Goal: Transaction & Acquisition: Purchase product/service

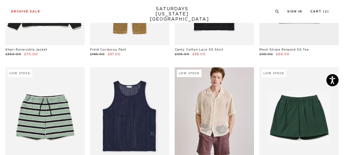
scroll to position [136, 0]
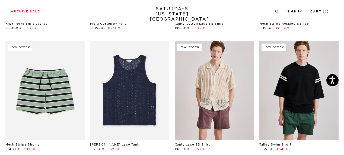
click at [304, 78] on link at bounding box center [298, 91] width 79 height 99
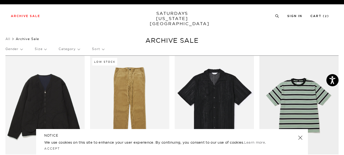
click at [44, 52] on p "Size" at bounding box center [41, 49] width 12 height 12
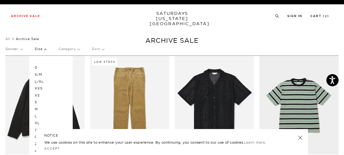
click at [37, 109] on p "M" at bounding box center [51, 109] width 33 height 7
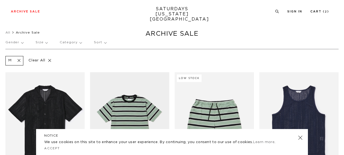
scroll to position [136, 0]
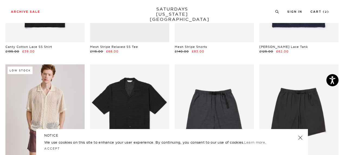
click at [299, 138] on link at bounding box center [301, 138] width 8 height 8
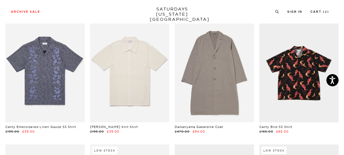
scroll to position [543, 0]
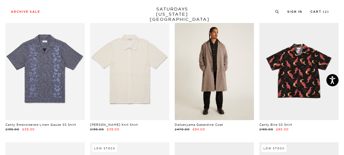
click at [218, 44] on link at bounding box center [214, 70] width 79 height 99
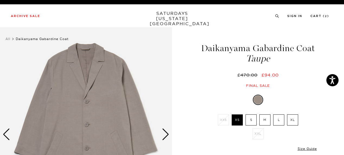
click at [163, 135] on div "Next slide" at bounding box center [165, 135] width 7 height 12
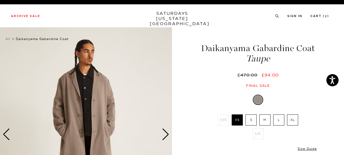
click at [163, 135] on div "Next slide" at bounding box center [165, 135] width 7 height 12
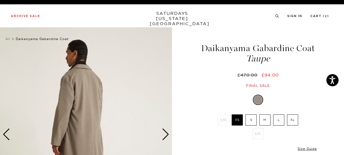
click at [163, 135] on div "Next slide" at bounding box center [165, 135] width 7 height 12
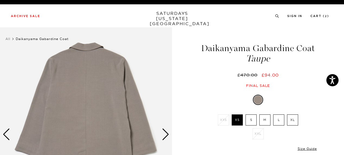
click at [163, 135] on div "Next slide" at bounding box center [165, 135] width 7 height 12
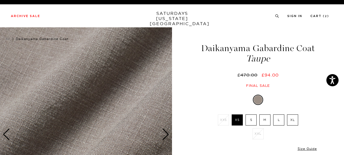
click at [163, 135] on div "Next slide" at bounding box center [165, 135] width 7 height 12
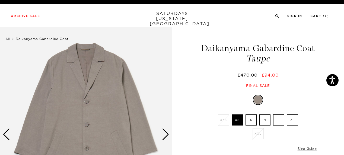
click at [163, 135] on div "Next slide" at bounding box center [165, 135] width 7 height 12
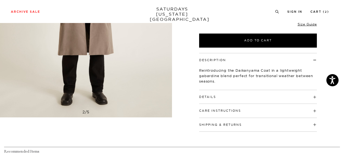
scroll to position [136, 0]
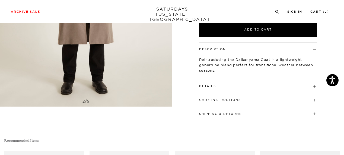
click at [212, 89] on div "Details 65% Polyester / 32% Rayon / 3% Spandex Drop shoulder Button front closu…" at bounding box center [258, 86] width 118 height 14
click at [210, 92] on div "Details 65% Polyester / 32% Rayon / 3% Spandex Drop shoulder Button front closu…" at bounding box center [258, 86] width 118 height 14
click at [315, 86] on h4 "Details" at bounding box center [258, 83] width 118 height 9
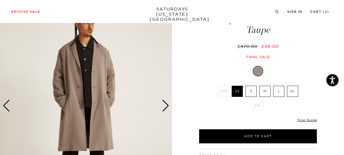
scroll to position [27, 0]
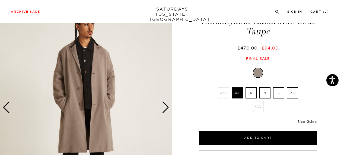
click at [159, 110] on img at bounding box center [86, 107] width 172 height 215
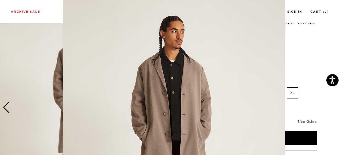
scroll to position [60, 0]
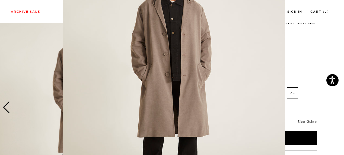
click at [163, 109] on img at bounding box center [174, 79] width 222 height 278
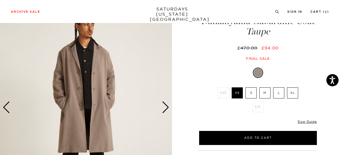
click at [165, 107] on div "Next slide" at bounding box center [165, 108] width 7 height 12
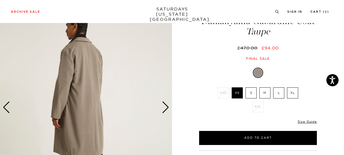
click at [166, 107] on div "Next slide" at bounding box center [165, 108] width 7 height 12
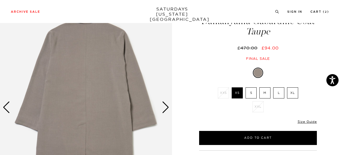
click at [166, 107] on div "Next slide" at bounding box center [165, 108] width 7 height 12
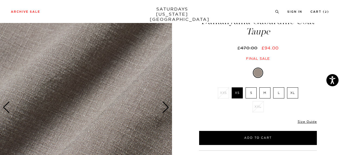
click at [110, 79] on img at bounding box center [86, 107] width 172 height 215
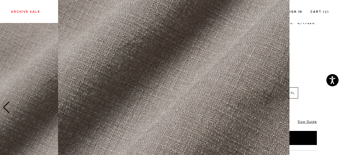
click at [314, 69] on figure at bounding box center [172, 77] width 344 height 155
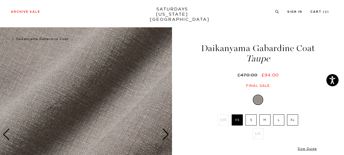
scroll to position [81, 0]
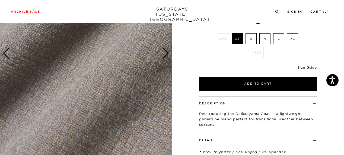
click at [314, 69] on link "Size Guide" at bounding box center [307, 68] width 19 height 4
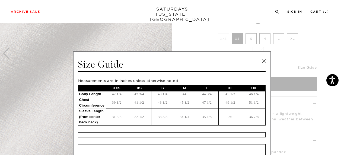
click at [263, 62] on link at bounding box center [264, 61] width 8 height 8
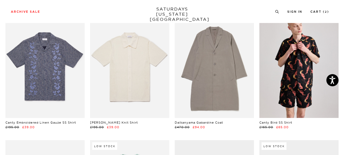
scroll to position [543, 0]
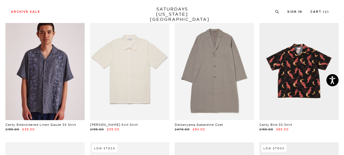
click at [53, 68] on link at bounding box center [44, 70] width 79 height 99
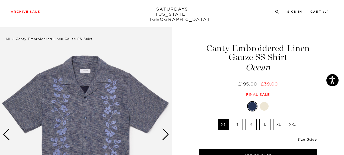
scroll to position [54, 0]
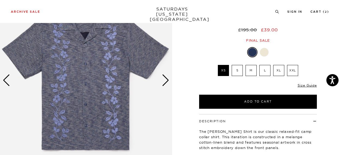
click at [266, 53] on div at bounding box center [264, 52] width 9 height 9
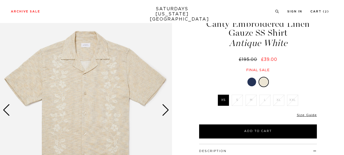
scroll to position [27, 0]
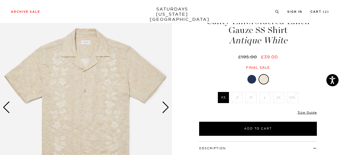
click at [252, 79] on div at bounding box center [251, 79] width 9 height 9
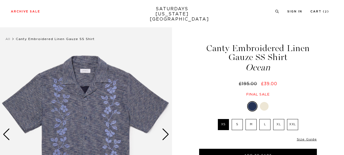
scroll to position [81, 0]
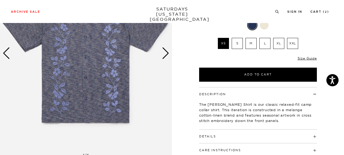
click at [161, 58] on img at bounding box center [86, 53] width 172 height 215
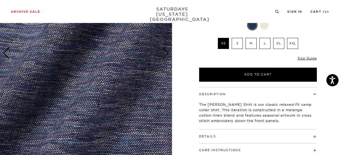
click at [163, 57] on div "Next slide" at bounding box center [165, 53] width 7 height 12
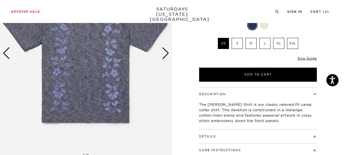
click at [163, 57] on div "Next slide" at bounding box center [165, 53] width 7 height 12
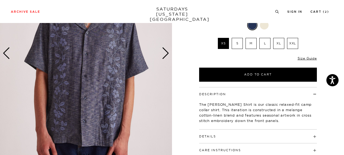
click at [169, 53] on div "Next slide" at bounding box center [165, 53] width 7 height 12
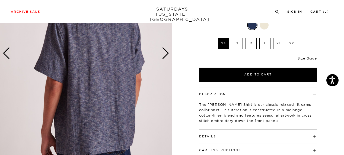
click at [169, 53] on div "Next slide" at bounding box center [165, 53] width 7 height 12
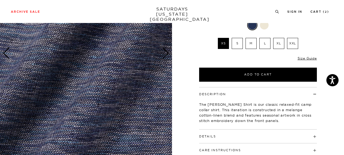
click at [169, 53] on div "Next slide" at bounding box center [165, 53] width 7 height 12
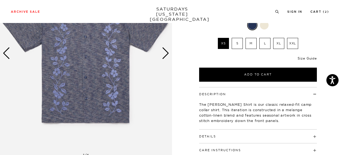
click at [311, 58] on link "Size Guide" at bounding box center [307, 58] width 19 height 4
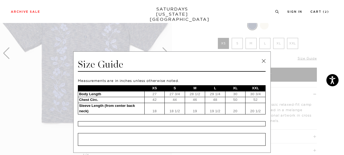
click at [312, 48] on span at bounding box center [170, 77] width 340 height 155
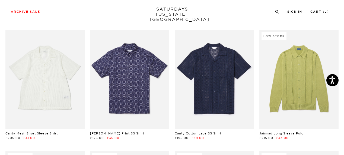
scroll to position [895, 0]
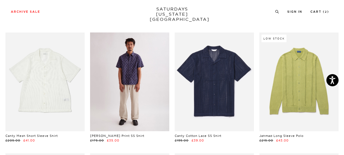
click at [142, 89] on link at bounding box center [129, 82] width 79 height 99
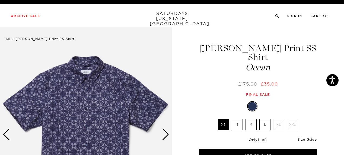
click at [163, 136] on div "Next slide" at bounding box center [165, 135] width 7 height 12
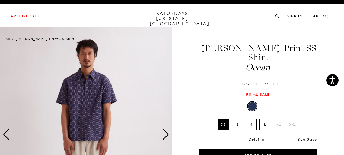
click at [163, 136] on div "Next slide" at bounding box center [165, 135] width 7 height 12
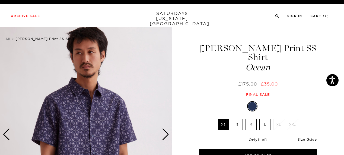
click at [96, 113] on img at bounding box center [86, 134] width 172 height 215
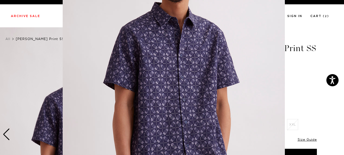
scroll to position [63, 0]
click at [151, 84] on img at bounding box center [174, 76] width 222 height 278
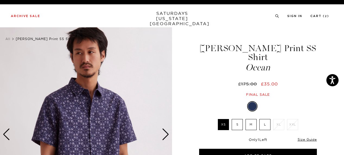
scroll to position [0, 0]
click at [266, 102] on div at bounding box center [264, 106] width 9 height 9
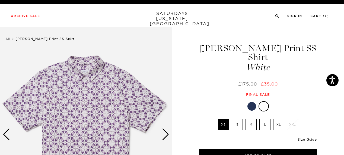
click at [251, 102] on div at bounding box center [251, 106] width 9 height 9
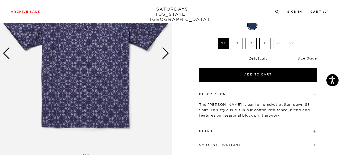
scroll to position [54, 0]
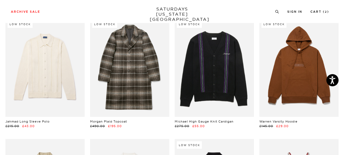
scroll to position [1140, 0]
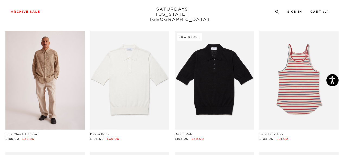
click at [50, 74] on link at bounding box center [44, 80] width 79 height 99
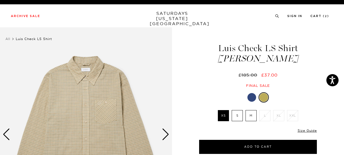
click at [161, 137] on img at bounding box center [86, 134] width 172 height 215
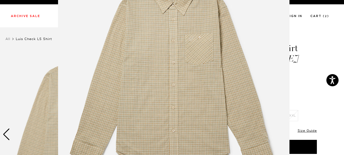
scroll to position [71, 0]
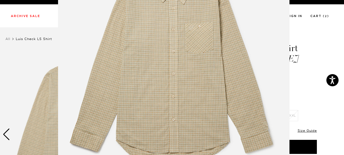
click at [162, 136] on img at bounding box center [173, 68] width 231 height 278
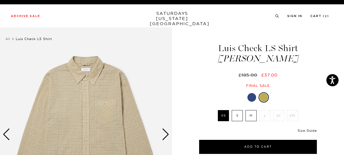
click at [311, 130] on link "Size Guide" at bounding box center [307, 131] width 19 height 4
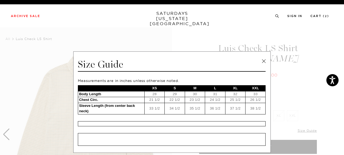
click at [262, 60] on link at bounding box center [264, 61] width 8 height 8
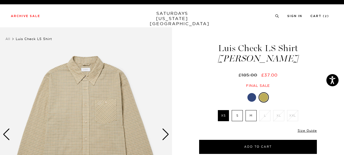
click at [251, 97] on div at bounding box center [251, 97] width 9 height 9
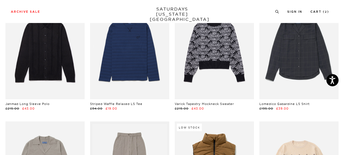
scroll to position [1628, 0]
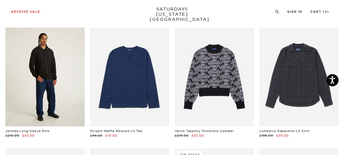
click at [42, 84] on link at bounding box center [44, 77] width 79 height 99
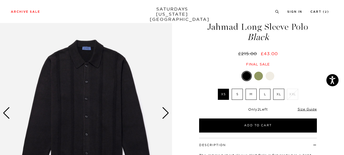
scroll to position [27, 0]
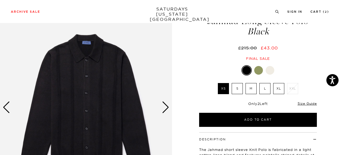
click at [165, 109] on div "Next slide" at bounding box center [165, 108] width 7 height 12
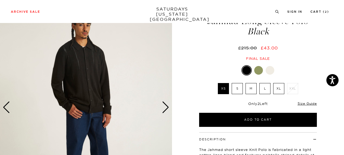
click at [165, 109] on div "Next slide" at bounding box center [165, 108] width 7 height 12
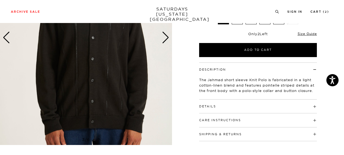
scroll to position [109, 0]
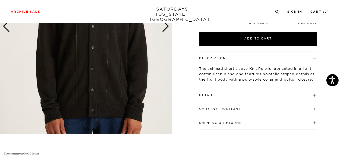
click at [209, 95] on button "Details" at bounding box center [207, 95] width 17 height 3
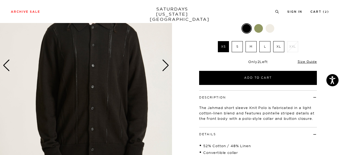
scroll to position [27, 0]
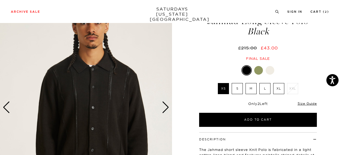
click at [317, 103] on div "Black XS S M L XL XXL" at bounding box center [258, 96] width 136 height 62
click at [310, 104] on link "Size Guide" at bounding box center [307, 104] width 19 height 4
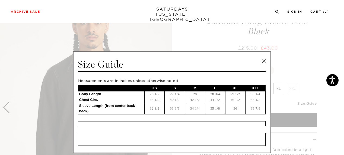
click at [264, 62] on link at bounding box center [264, 61] width 8 height 8
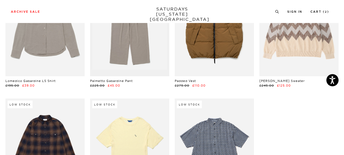
scroll to position [1872, 0]
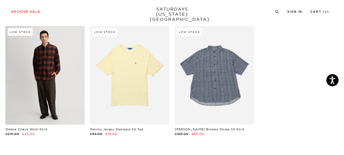
click at [43, 64] on link at bounding box center [44, 75] width 79 height 99
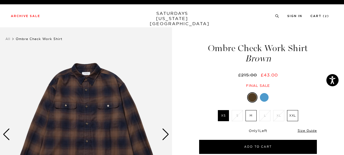
click at [166, 136] on div "Next slide" at bounding box center [165, 135] width 7 height 12
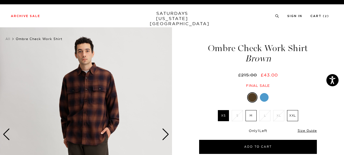
click at [166, 135] on div "Next slide" at bounding box center [165, 135] width 7 height 12
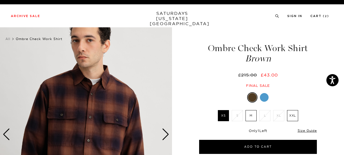
click at [92, 110] on img at bounding box center [86, 134] width 172 height 215
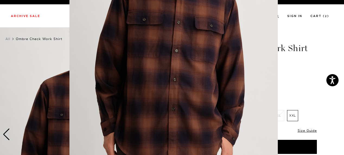
scroll to position [93, 0]
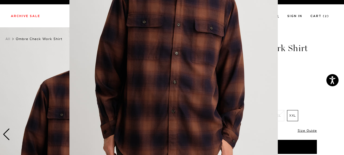
click at [313, 112] on figure at bounding box center [172, 77] width 344 height 155
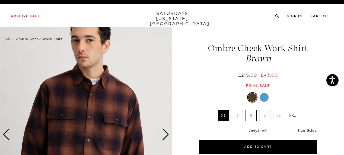
click at [311, 131] on link "Size Guide" at bounding box center [307, 131] width 19 height 4
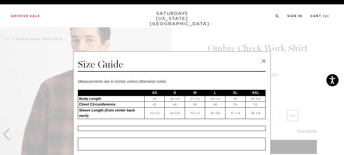
click at [261, 60] on link at bounding box center [264, 61] width 8 height 8
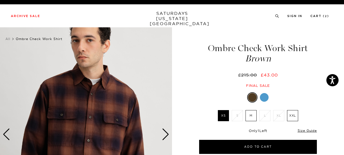
click at [267, 97] on div at bounding box center [264, 97] width 9 height 9
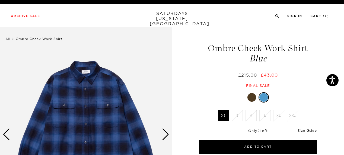
click at [250, 100] on div at bounding box center [251, 97] width 9 height 9
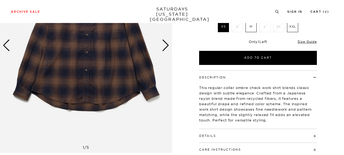
scroll to position [109, 0]
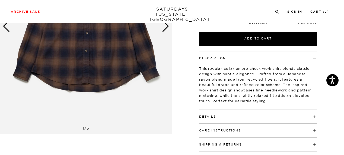
click at [214, 116] on button "Details" at bounding box center [207, 117] width 17 height 3
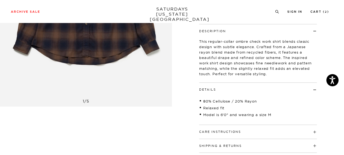
scroll to position [81, 0]
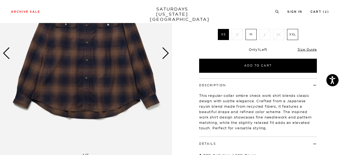
click at [161, 53] on img at bounding box center [86, 53] width 172 height 215
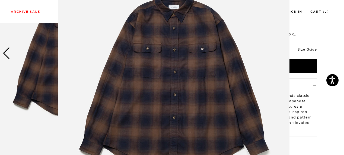
click at [165, 54] on img at bounding box center [173, 86] width 231 height 278
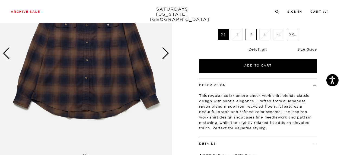
click at [166, 56] on div "Next slide" at bounding box center [165, 53] width 7 height 12
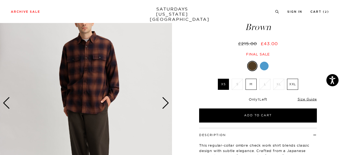
scroll to position [54, 0]
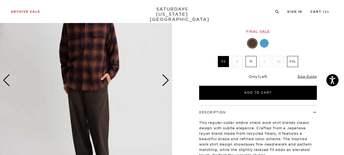
click at [167, 78] on div "Next slide" at bounding box center [165, 81] width 7 height 12
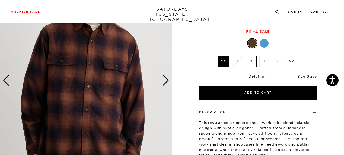
click at [167, 78] on div "Next slide" at bounding box center [165, 81] width 7 height 12
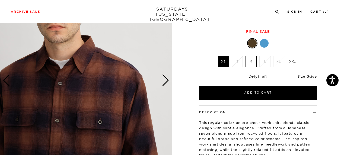
click at [50, 89] on img at bounding box center [86, 80] width 172 height 215
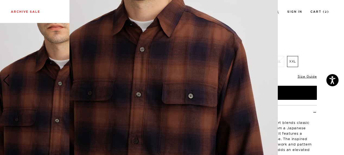
scroll to position [94, 0]
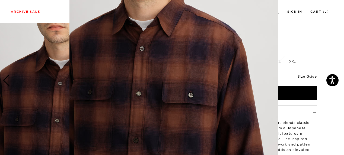
click at [317, 127] on figure at bounding box center [172, 77] width 344 height 155
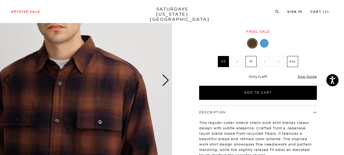
scroll to position [0, 0]
click at [167, 82] on div "Next slide" at bounding box center [165, 81] width 7 height 12
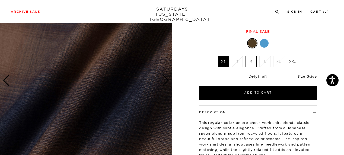
click at [167, 82] on div "Next slide" at bounding box center [165, 81] width 7 height 12
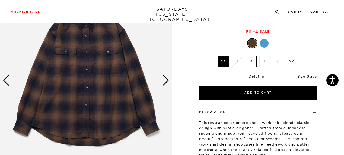
click at [167, 82] on div "Next slide" at bounding box center [165, 81] width 7 height 12
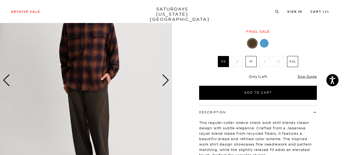
click at [167, 82] on div "Next slide" at bounding box center [165, 81] width 7 height 12
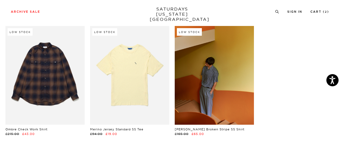
click at [221, 74] on link at bounding box center [214, 75] width 79 height 99
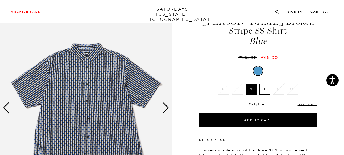
scroll to position [54, 0]
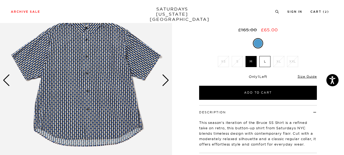
click at [167, 82] on div "Next slide" at bounding box center [165, 81] width 7 height 12
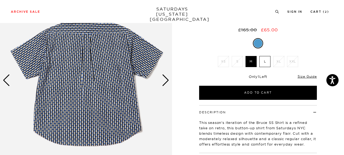
click at [163, 80] on div "Next slide" at bounding box center [165, 81] width 7 height 12
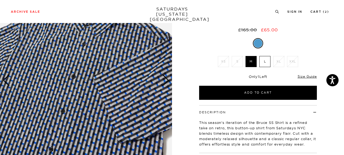
click at [81, 42] on img at bounding box center [86, 80] width 172 height 215
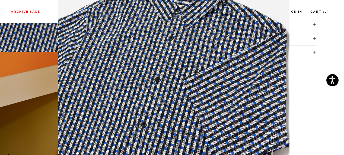
scroll to position [48, 0]
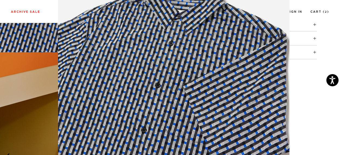
click at [330, 49] on figure at bounding box center [172, 77] width 344 height 155
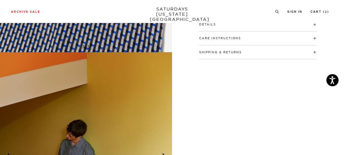
scroll to position [55, 0]
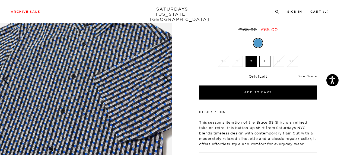
click at [310, 74] on link "Size Guide" at bounding box center [307, 76] width 19 height 4
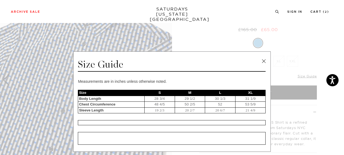
click at [263, 63] on link at bounding box center [264, 61] width 8 height 8
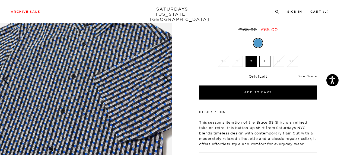
click at [270, 38] on div at bounding box center [258, 43] width 118 height 10
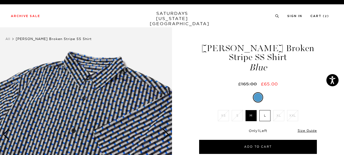
scroll to position [0, 0]
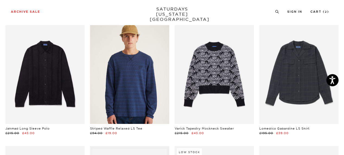
scroll to position [1628, 0]
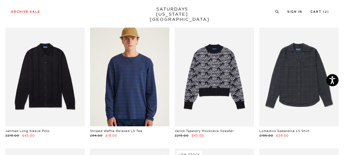
click at [125, 84] on link at bounding box center [129, 77] width 79 height 99
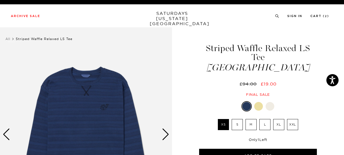
click at [88, 99] on img at bounding box center [86, 134] width 172 height 215
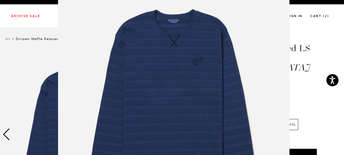
scroll to position [42, 0]
click at [155, 55] on img at bounding box center [173, 97] width 231 height 278
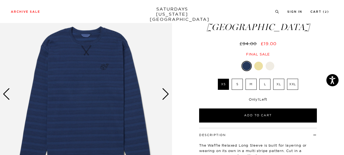
scroll to position [27, 0]
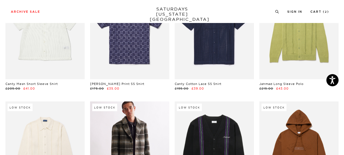
scroll to position [895, 0]
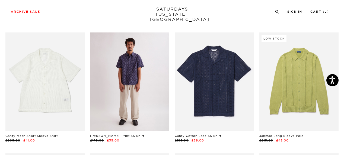
click at [133, 80] on link at bounding box center [129, 82] width 79 height 99
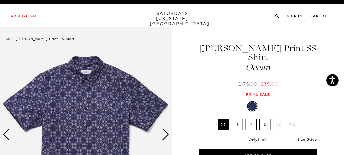
click at [165, 136] on div "Next slide" at bounding box center [165, 135] width 7 height 12
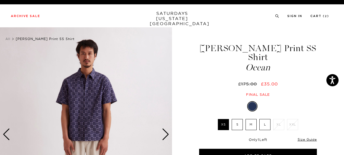
click at [165, 136] on div "Next slide" at bounding box center [165, 135] width 7 height 12
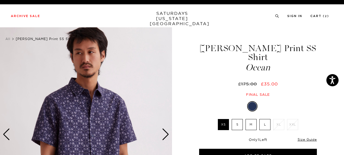
click at [79, 105] on img at bounding box center [86, 134] width 172 height 215
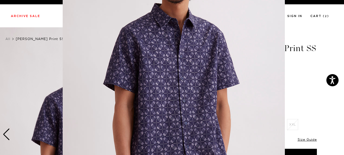
scroll to position [62, 0]
click at [152, 82] on img at bounding box center [174, 77] width 222 height 278
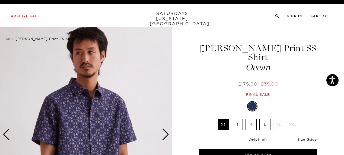
scroll to position [0, 0]
click at [164, 134] on div "Next slide" at bounding box center [165, 135] width 7 height 12
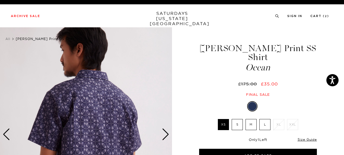
click at [164, 134] on div "Next slide" at bounding box center [165, 135] width 7 height 12
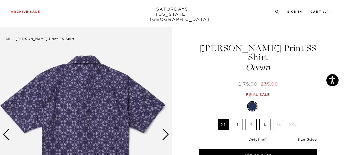
scroll to position [54, 0]
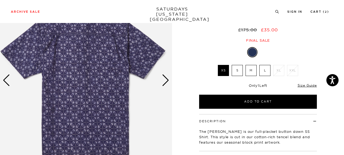
click at [164, 81] on div "Next slide" at bounding box center [165, 81] width 7 height 12
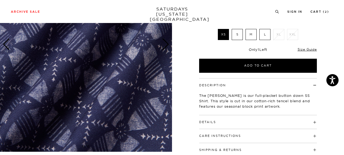
scroll to position [109, 0]
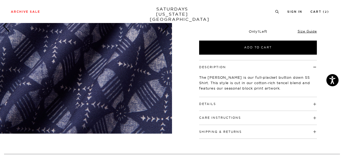
click at [216, 97] on h4 "Details" at bounding box center [258, 101] width 118 height 9
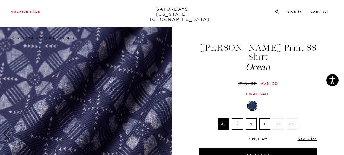
scroll to position [0, 0]
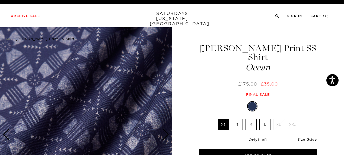
click at [165, 104] on img at bounding box center [86, 134] width 172 height 215
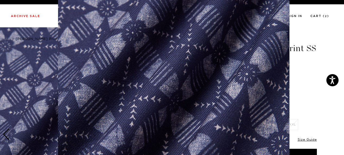
click at [165, 104] on img at bounding box center [173, 79] width 231 height 278
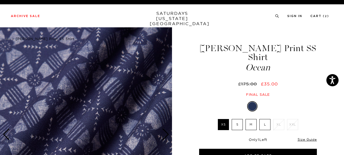
scroll to position [0, 0]
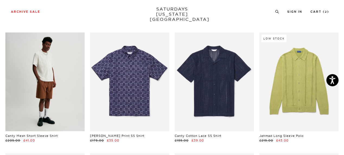
click at [46, 69] on link at bounding box center [44, 82] width 79 height 99
